Goal: Task Accomplishment & Management: Manage account settings

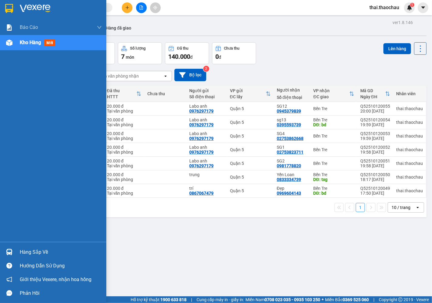
click at [16, 253] on div "Hàng sắp về" at bounding box center [53, 252] width 106 height 14
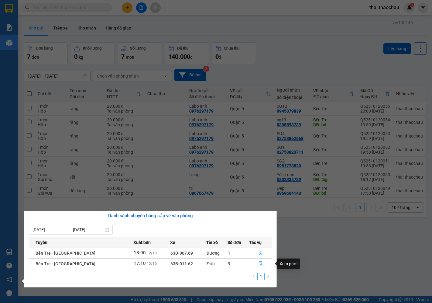
click at [259, 262] on icon "file-done" at bounding box center [261, 263] width 4 height 4
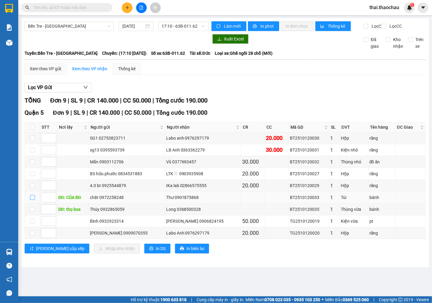
click at [32, 201] on label at bounding box center [32, 197] width 5 height 7
click at [32, 200] on input "checkbox" at bounding box center [32, 197] width 5 height 5
checkbox input "true"
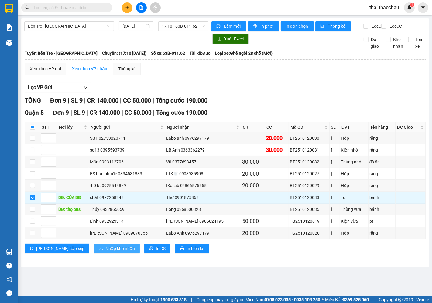
click at [105, 251] on span "Nhập kho nhận" at bounding box center [119, 248] width 29 height 7
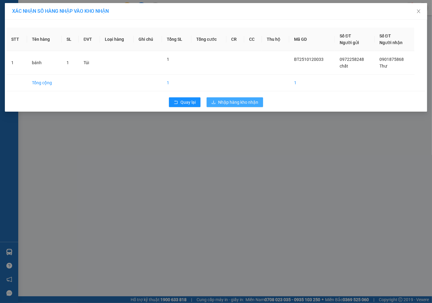
click at [243, 100] on span "Nhập hàng kho nhận" at bounding box center [238, 102] width 40 height 7
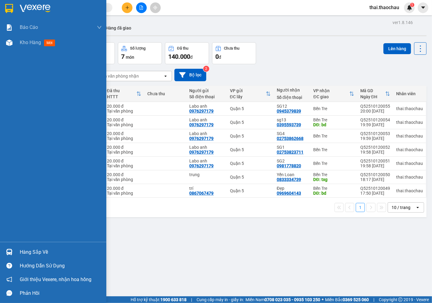
click at [17, 254] on div "Hàng sắp về" at bounding box center [53, 252] width 106 height 14
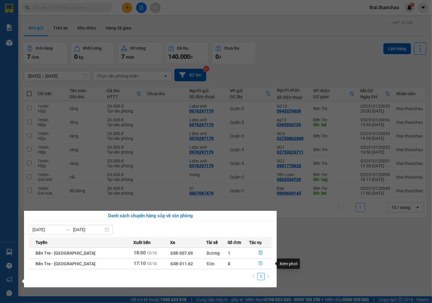
click at [259, 262] on icon "file-done" at bounding box center [261, 263] width 4 height 4
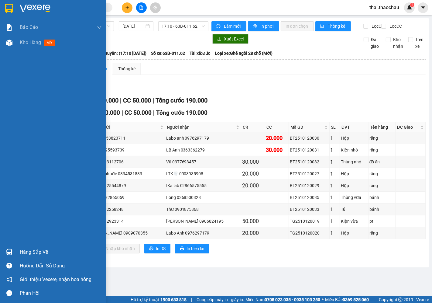
click at [28, 248] on div "Hàng sắp về" at bounding box center [61, 251] width 82 height 9
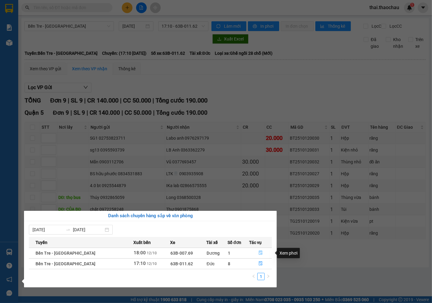
click at [259, 251] on icon "file-done" at bounding box center [261, 252] width 4 height 4
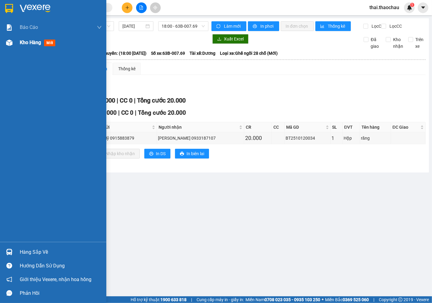
click at [37, 42] on span "Kho hàng" at bounding box center [30, 43] width 21 height 6
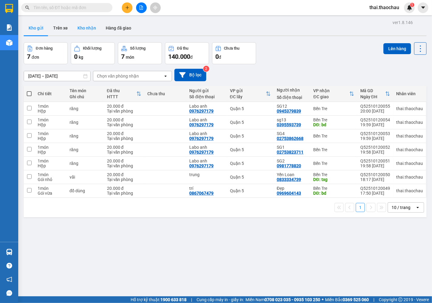
click at [88, 26] on button "Kho nhận" at bounding box center [87, 28] width 28 height 15
